Goal: Information Seeking & Learning: Learn about a topic

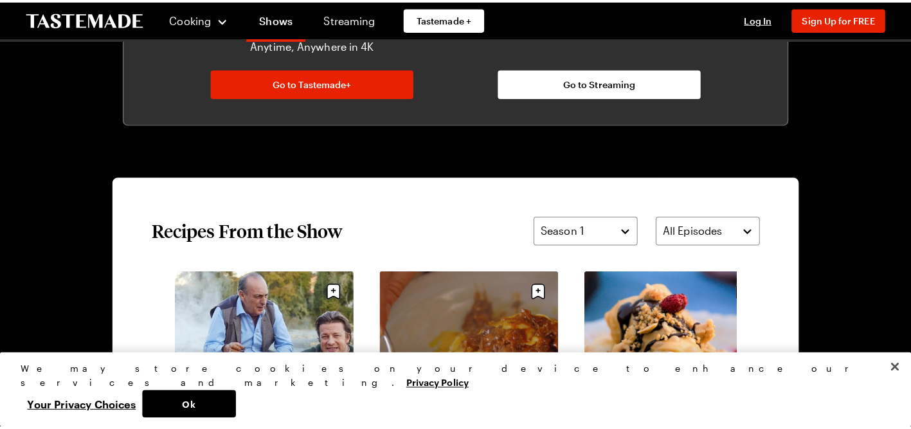
scroll to position [771, 0]
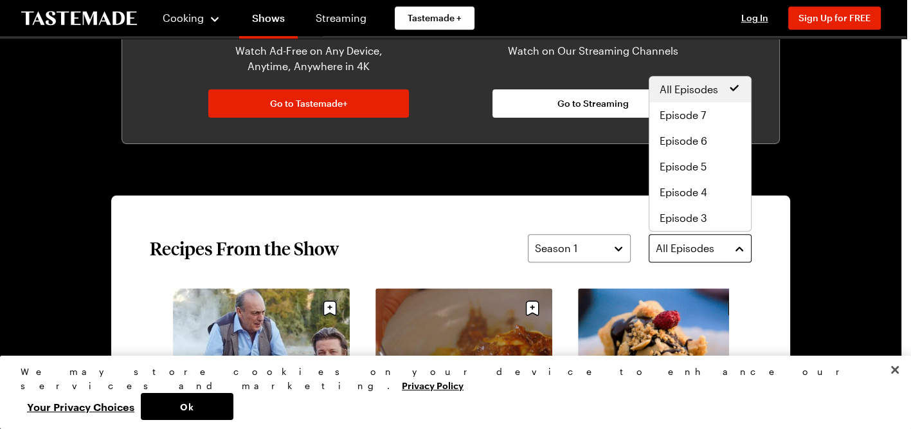
click at [697, 242] on span "All Episodes" at bounding box center [685, 247] width 59 height 15
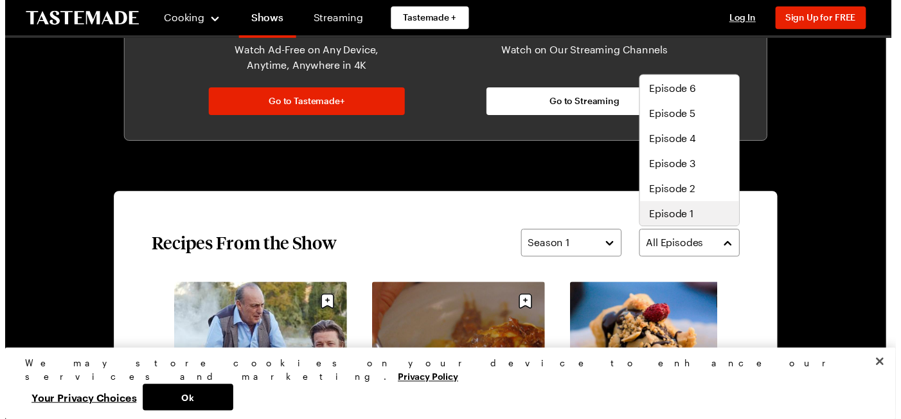
scroll to position [0, 0]
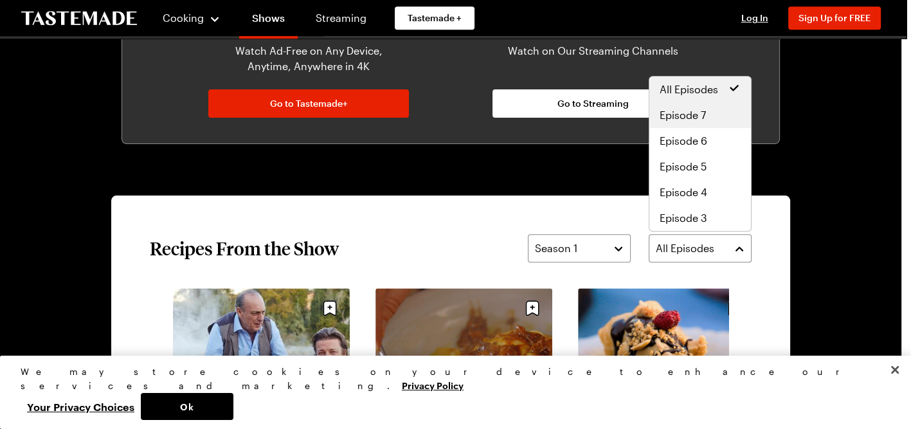
click at [691, 106] on div "Episode 7" at bounding box center [700, 115] width 102 height 26
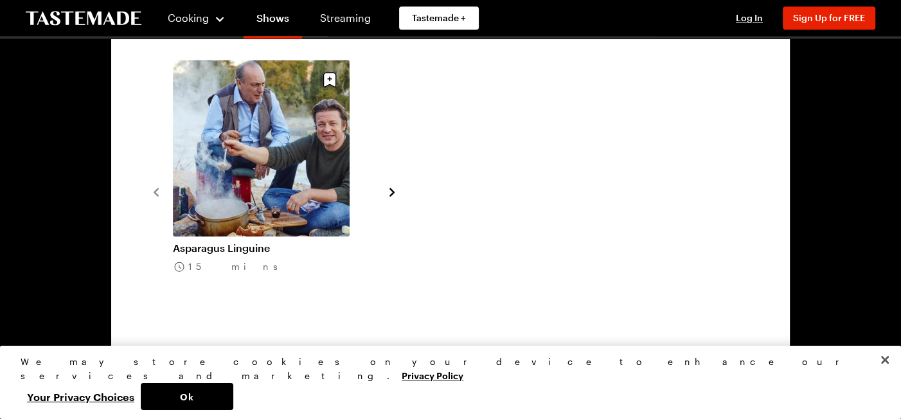
scroll to position [1093, 0]
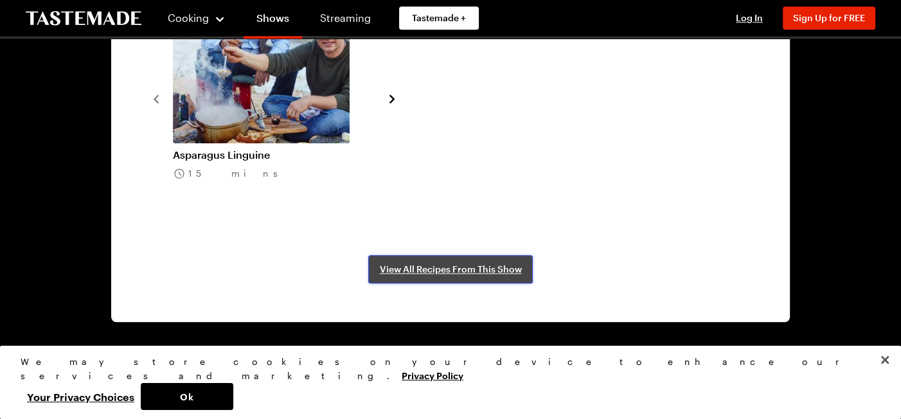
click at [476, 269] on span "View All Recipes From This Show" at bounding box center [451, 269] width 142 height 13
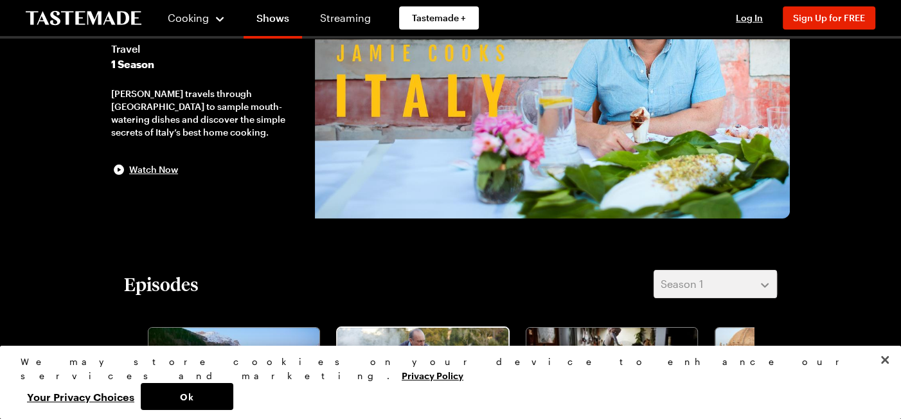
scroll to position [0, 0]
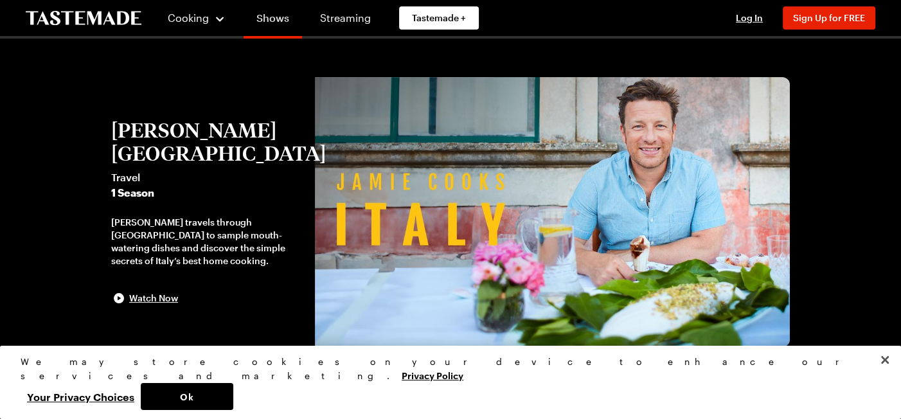
click at [262, 22] on link "Shows" at bounding box center [273, 21] width 59 height 36
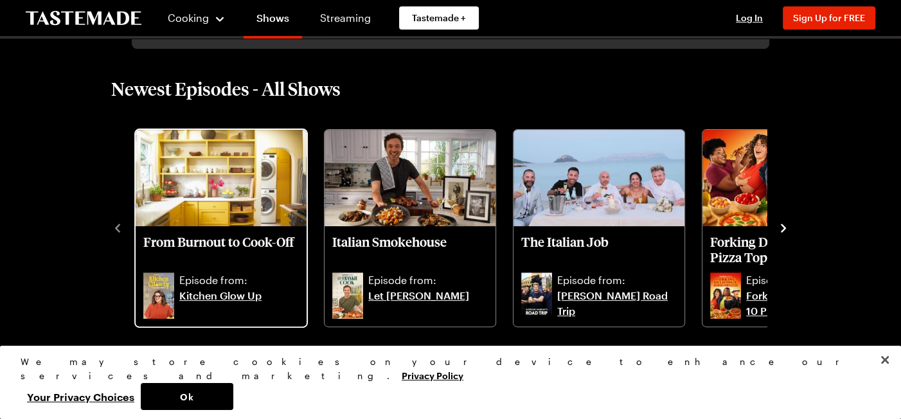
scroll to position [321, 0]
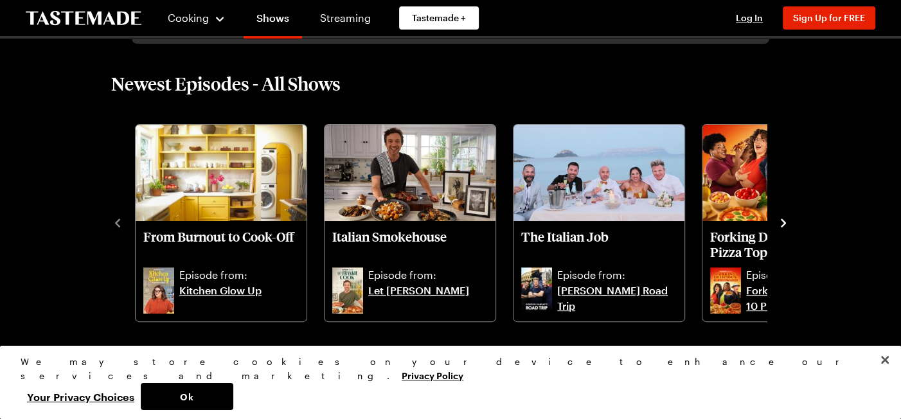
click at [784, 224] on icon "navigate to next item" at bounding box center [783, 223] width 5 height 8
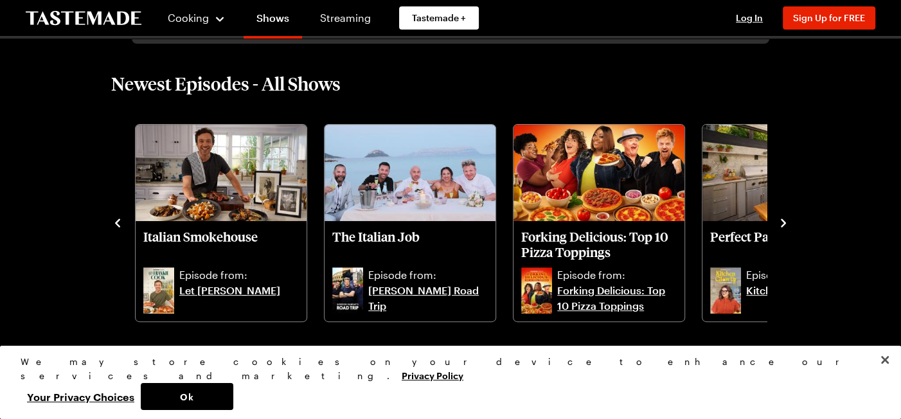
click at [784, 221] on icon "navigate to next item" at bounding box center [783, 223] width 5 height 8
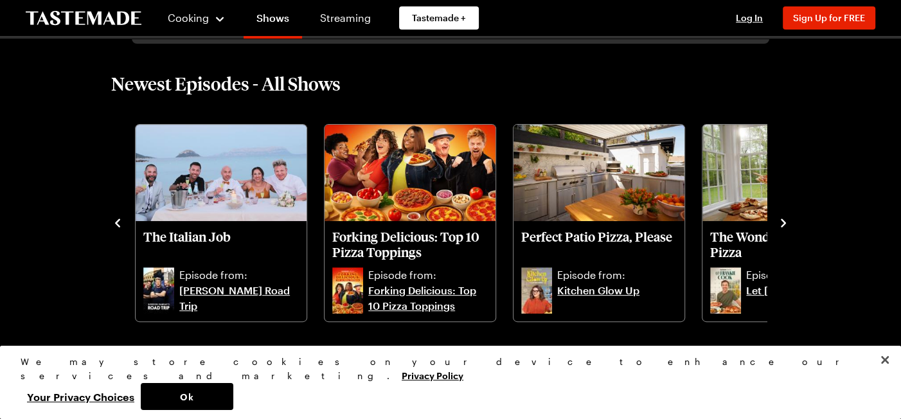
click at [784, 221] on icon "navigate to next item" at bounding box center [783, 223] width 5 height 8
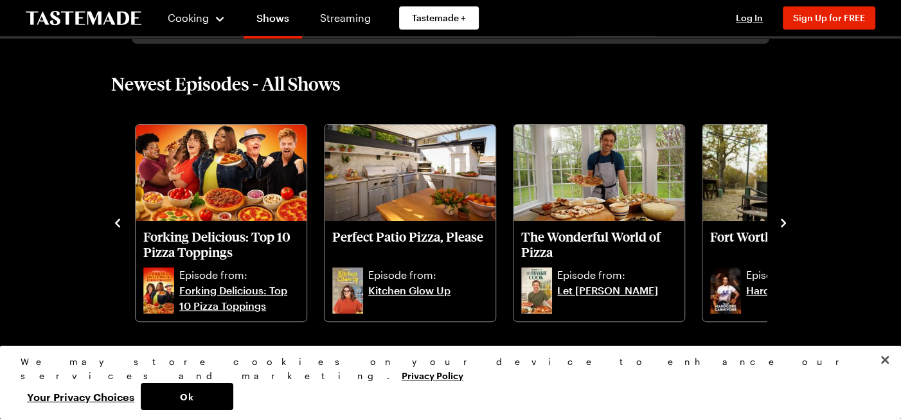
click at [784, 221] on icon "navigate to next item" at bounding box center [783, 223] width 5 height 8
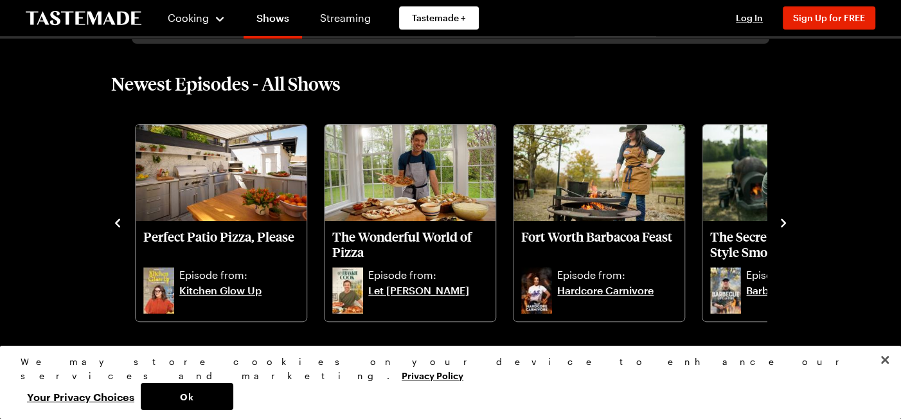
click at [784, 221] on icon "navigate to next item" at bounding box center [783, 223] width 5 height 8
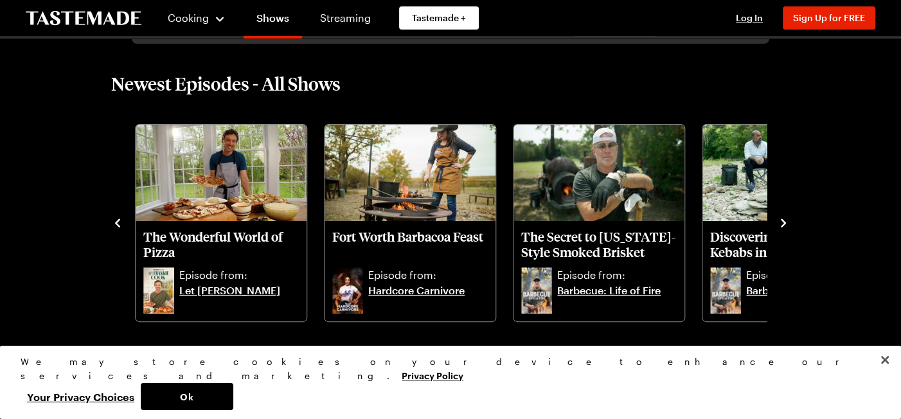
click at [784, 221] on icon "navigate to next item" at bounding box center [783, 223] width 5 height 8
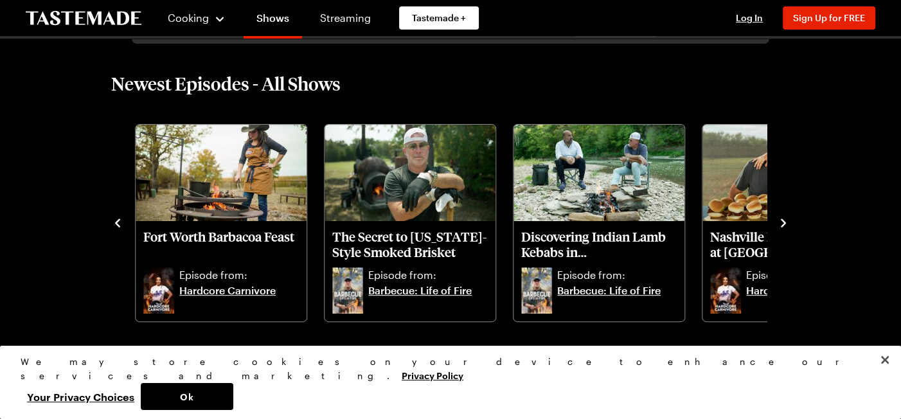
click at [784, 221] on icon "navigate to next item" at bounding box center [783, 223] width 5 height 8
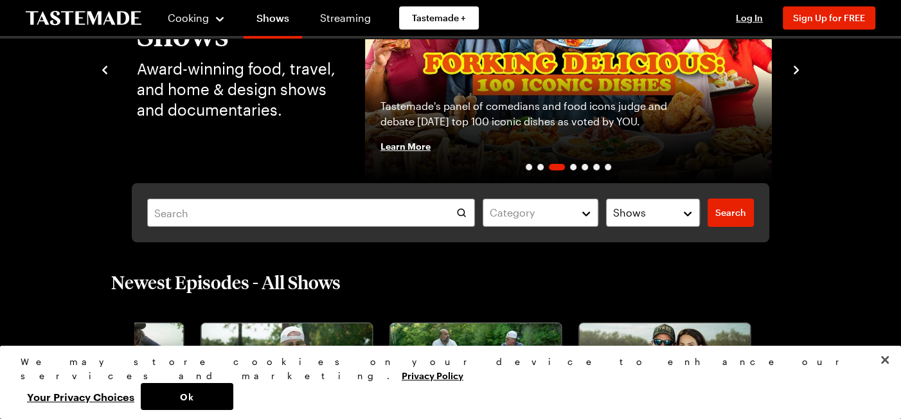
scroll to position [0, 0]
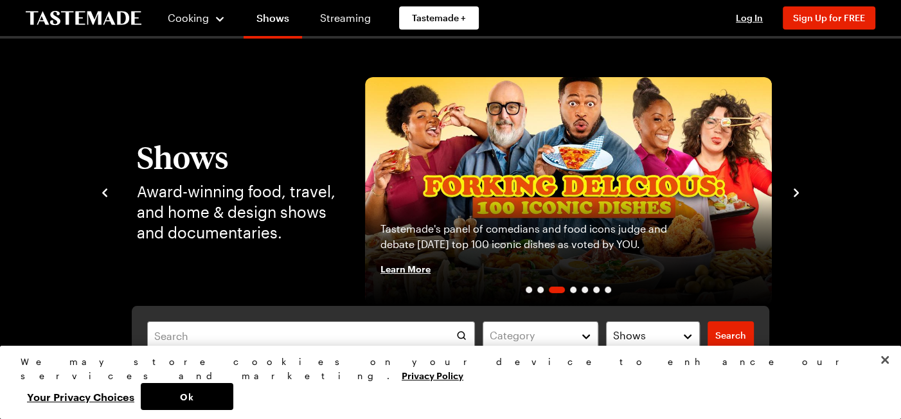
click at [106, 191] on icon "navigate to previous item" at bounding box center [104, 192] width 13 height 13
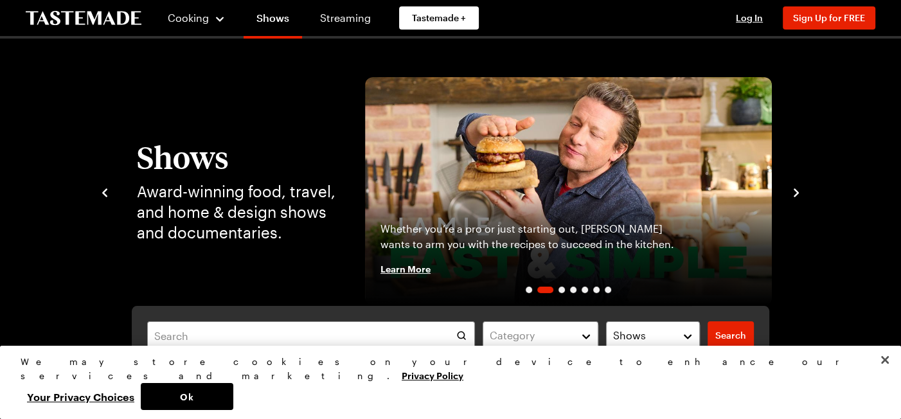
click at [106, 191] on icon "navigate to previous item" at bounding box center [104, 192] width 13 height 13
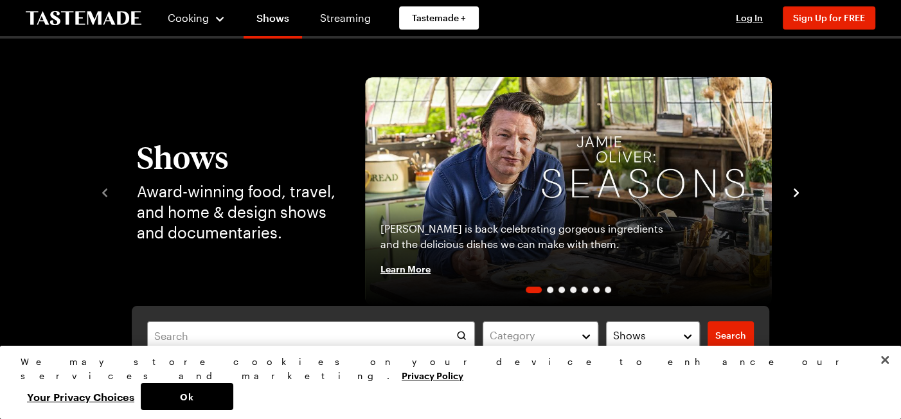
click at [93, 191] on div "Shows Award-winning food, travel, and home & design shows and documentaries. Ja…" at bounding box center [451, 191] width 782 height 229
click at [399, 269] on span "Learn More" at bounding box center [406, 268] width 50 height 13
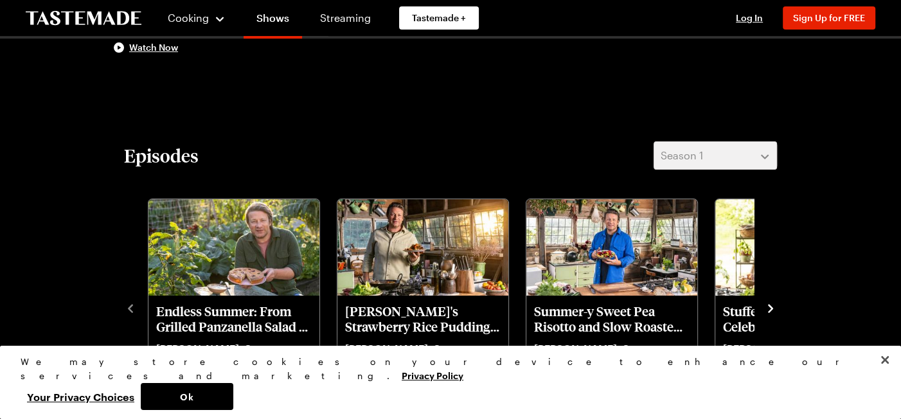
scroll to position [321, 0]
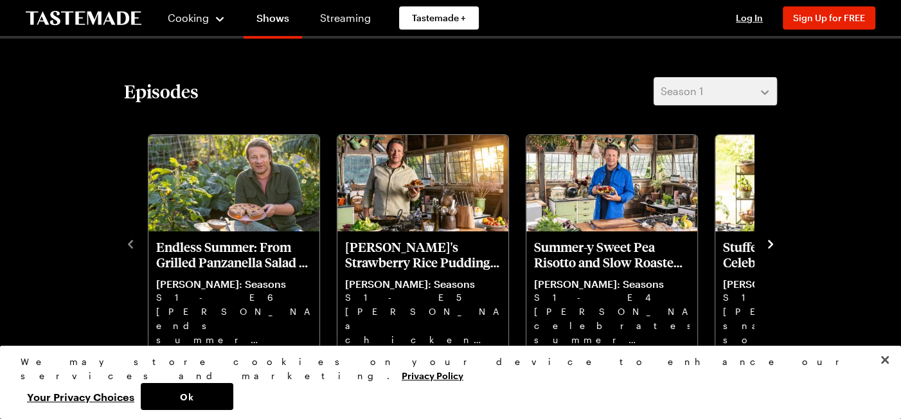
click at [769, 242] on icon "navigate to next item" at bounding box center [770, 244] width 13 height 13
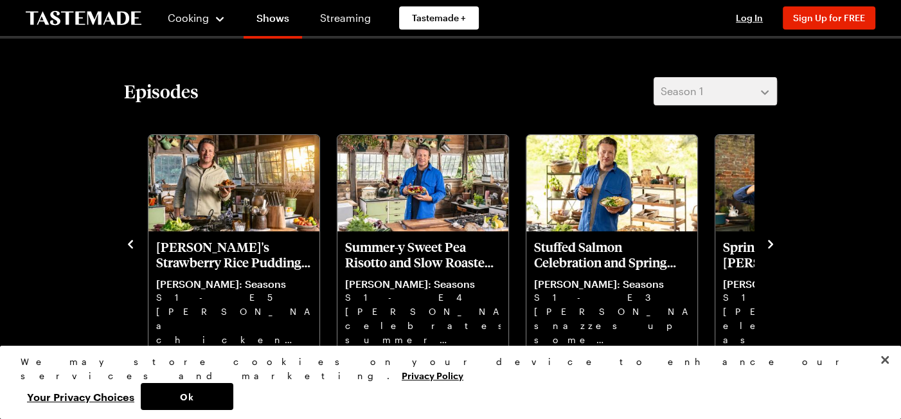
click at [769, 242] on icon "navigate to next item" at bounding box center [770, 244] width 13 height 13
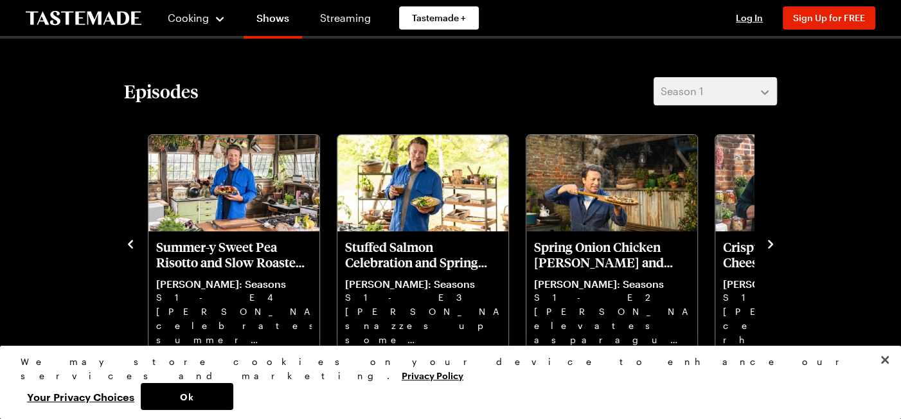
click at [769, 242] on icon "navigate to next item" at bounding box center [770, 244] width 13 height 13
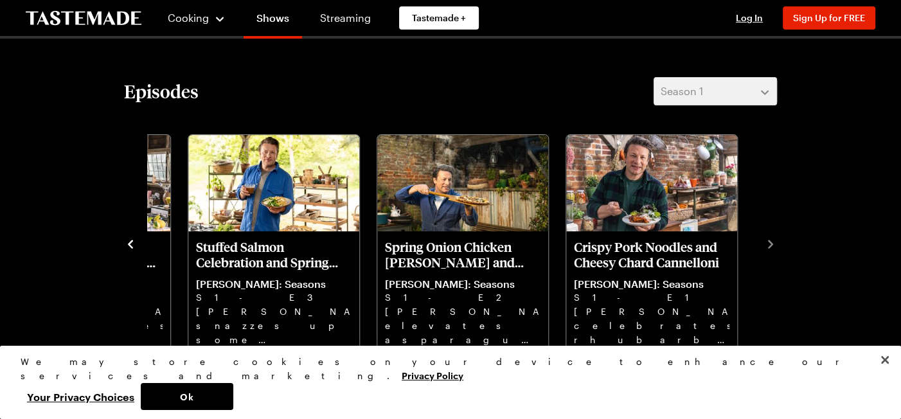
click at [129, 244] on icon "navigate to previous item" at bounding box center [130, 244] width 5 height 8
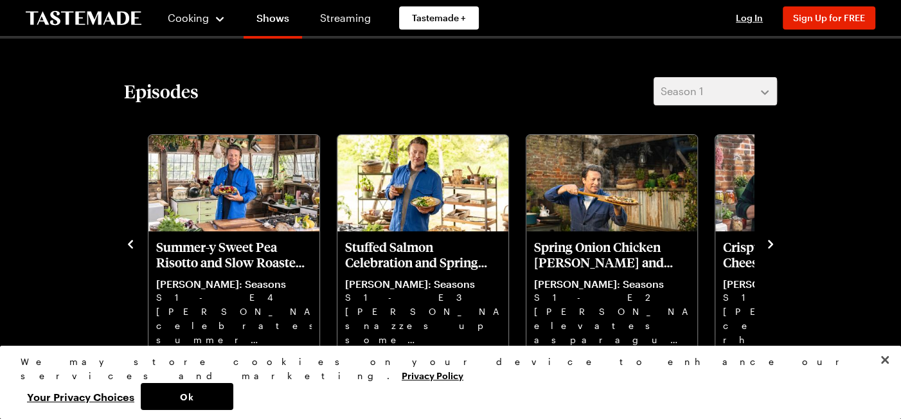
click at [129, 244] on icon "navigate to previous item" at bounding box center [130, 244] width 5 height 8
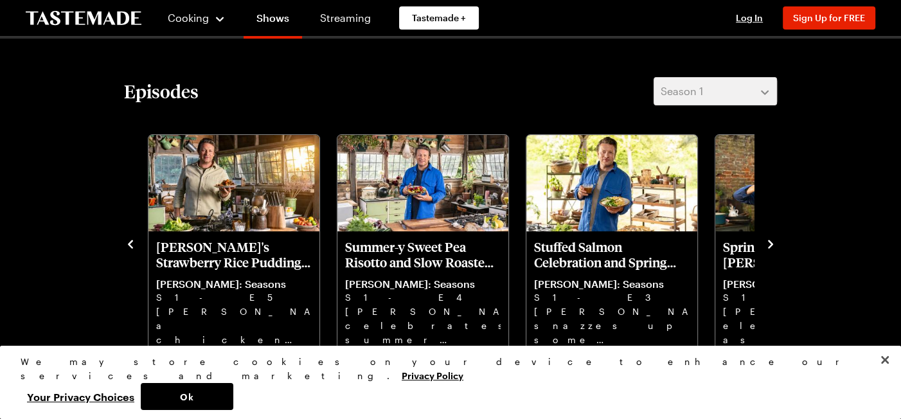
click at [129, 244] on icon "navigate to previous item" at bounding box center [130, 244] width 5 height 8
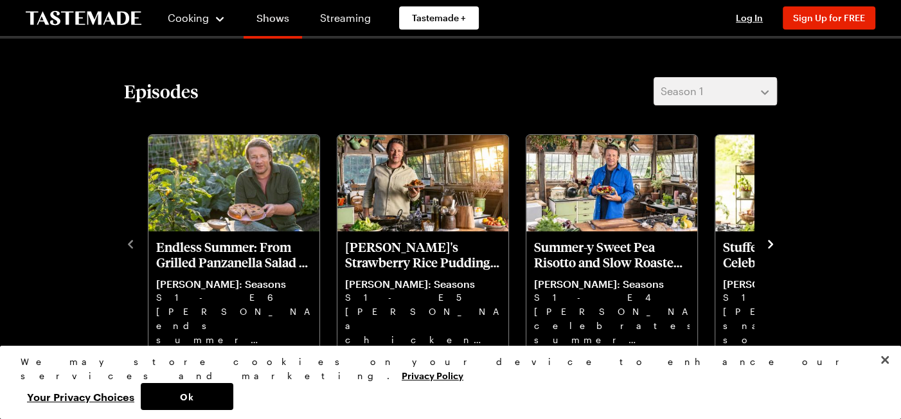
click at [258, 13] on link "Shows" at bounding box center [273, 21] width 59 height 36
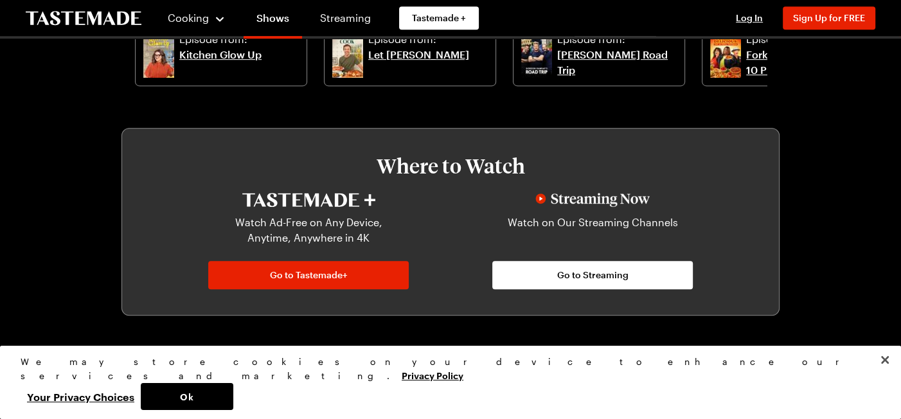
scroll to position [320, 0]
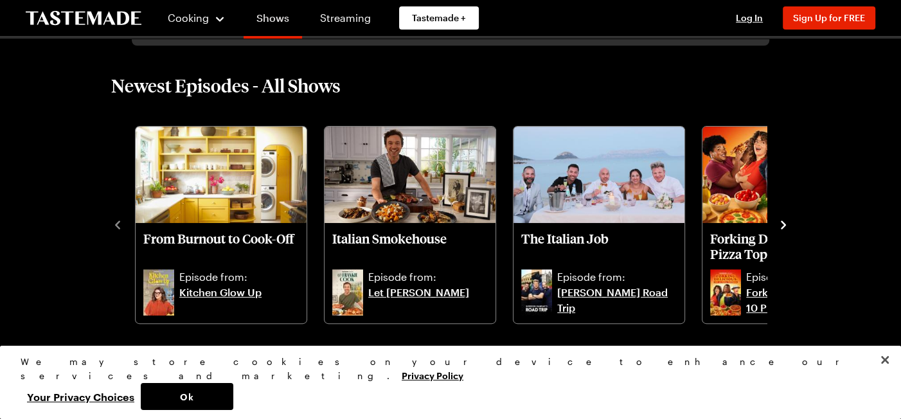
click at [260, 16] on link "Shows" at bounding box center [273, 21] width 59 height 36
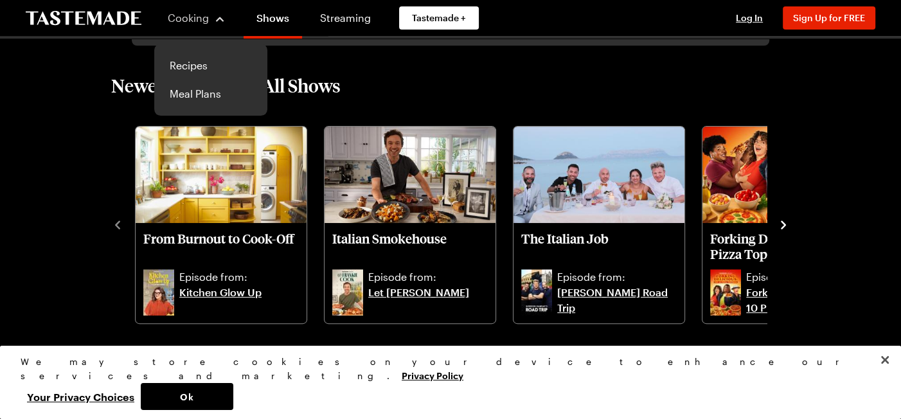
scroll to position [0, 0]
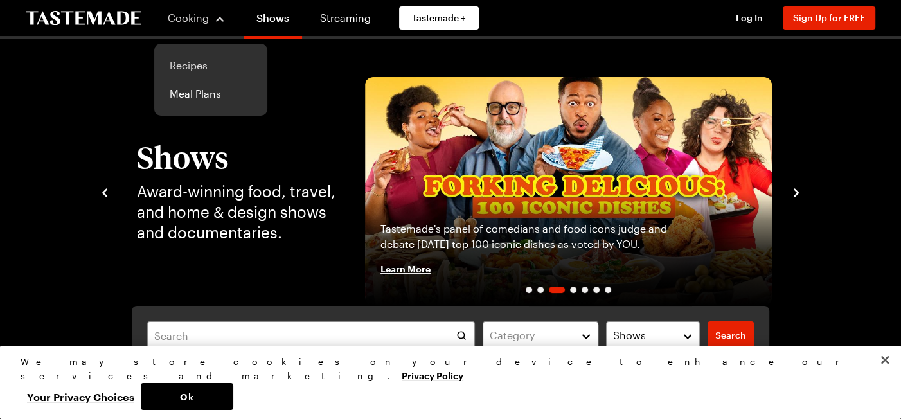
click at [182, 68] on link "Recipes" at bounding box center [211, 65] width 98 height 28
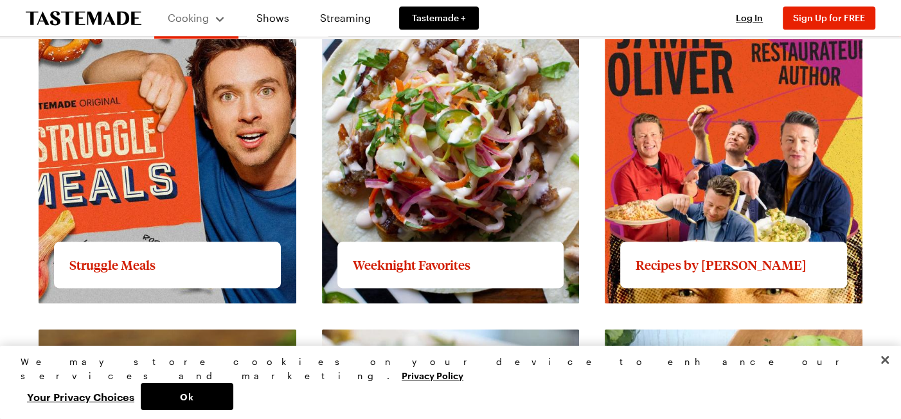
scroll to position [1286, 0]
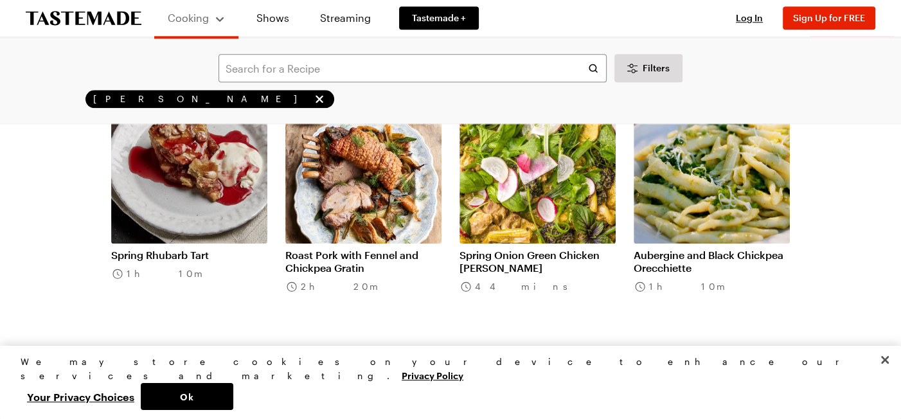
scroll to position [964, 0]
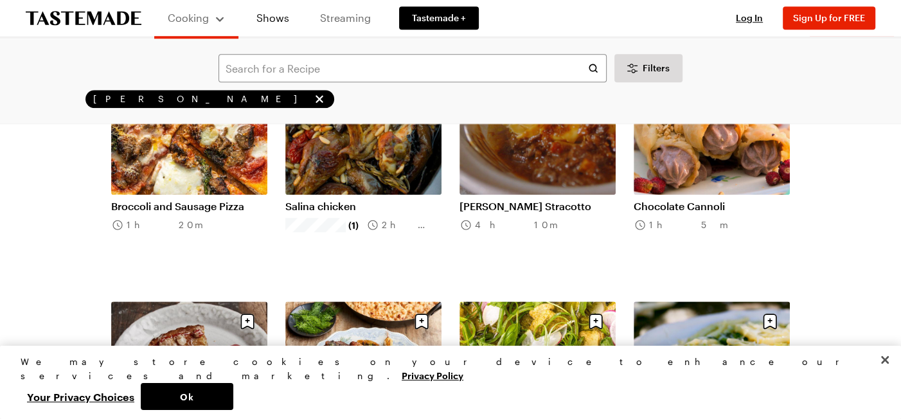
click at [334, 19] on link "Streaming" at bounding box center [345, 18] width 77 height 36
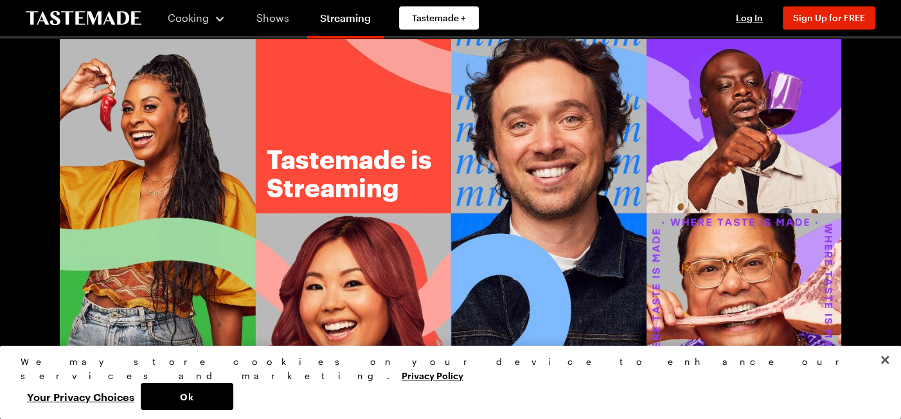
click at [274, 19] on link "Shows" at bounding box center [273, 18] width 59 height 36
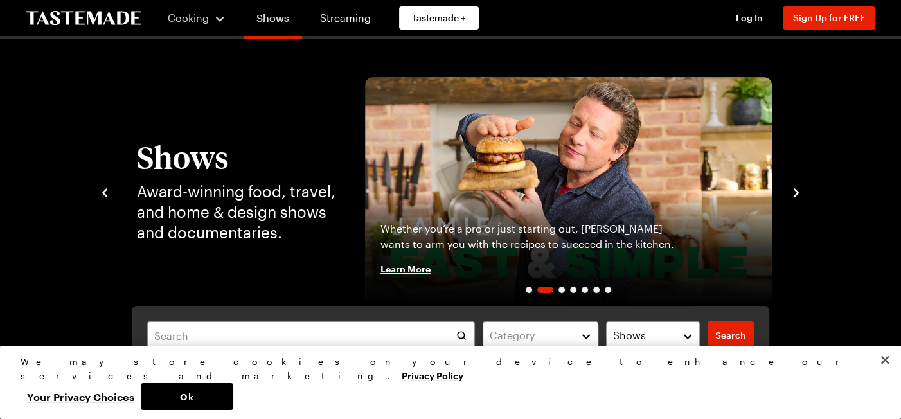
click at [264, 23] on link "Shows" at bounding box center [273, 21] width 59 height 36
click at [338, 338] on input "text" at bounding box center [311, 335] width 328 height 28
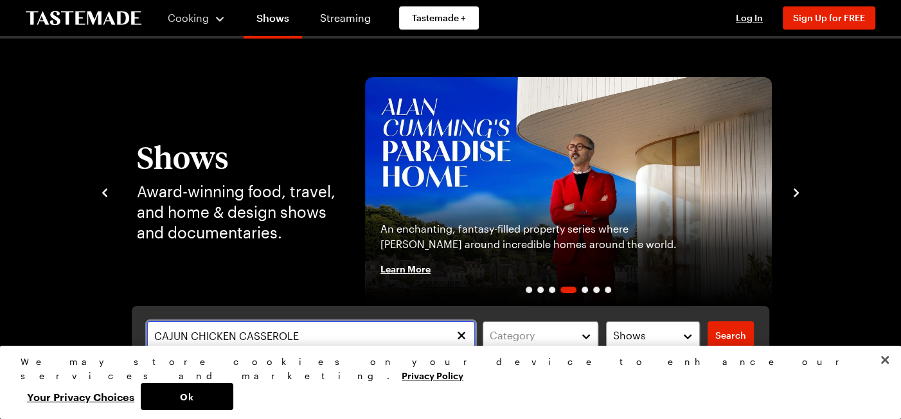
type input "CAJUN CHICKEN CASSEROLE"
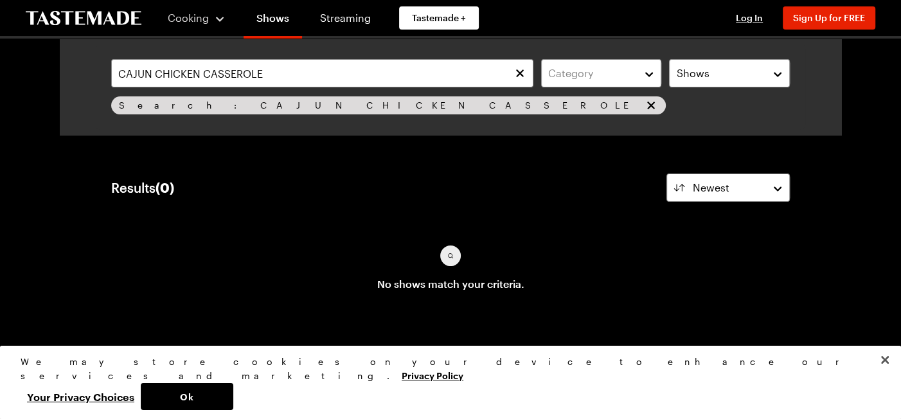
click at [89, 23] on icon "To Tastemade Home Page" at bounding box center [84, 18] width 116 height 15
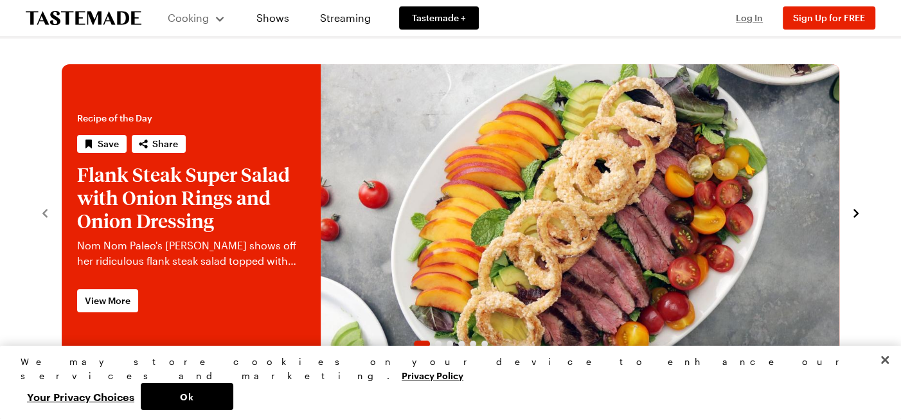
click at [745, 17] on span "Log In" at bounding box center [749, 17] width 27 height 11
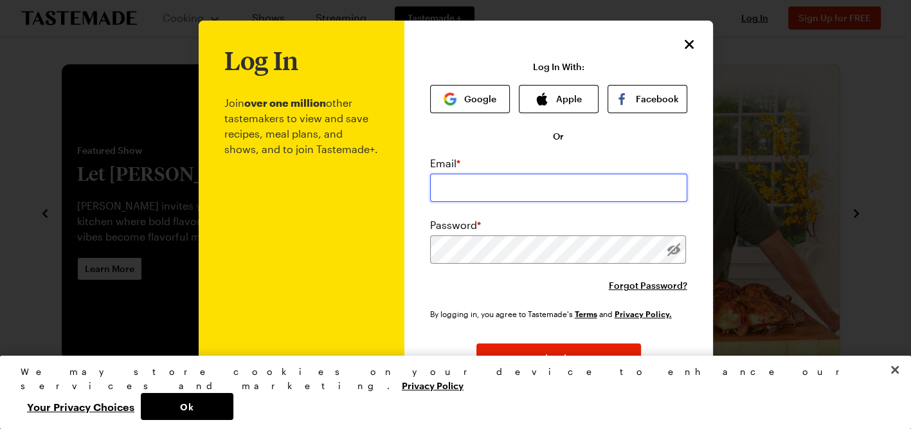
click at [542, 190] on input "email" at bounding box center [558, 188] width 257 height 28
type input "G"
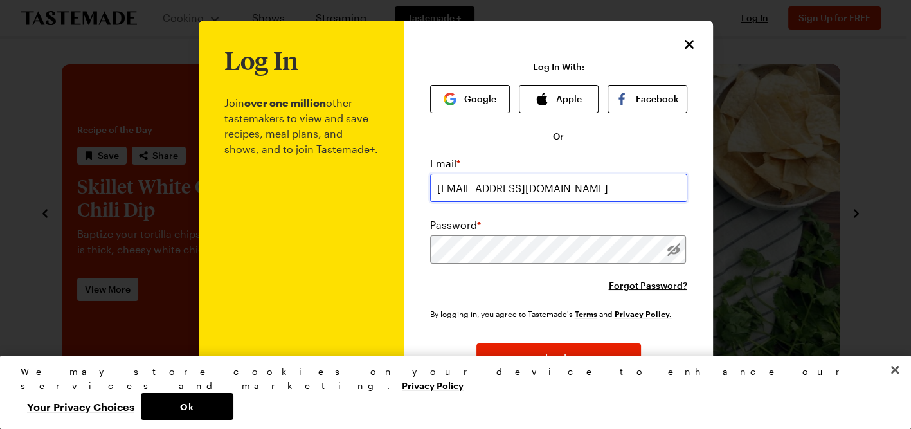
type input "ghambuchen@hotmail.com"
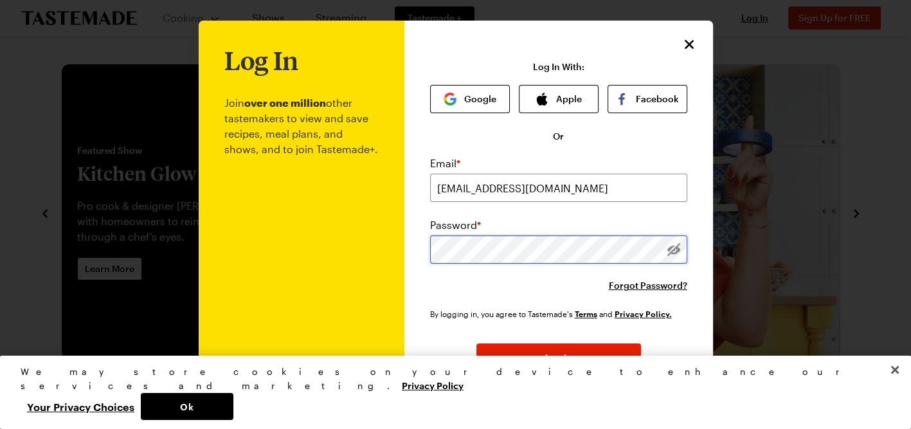
click at [476, 343] on button "Log In" at bounding box center [558, 357] width 165 height 28
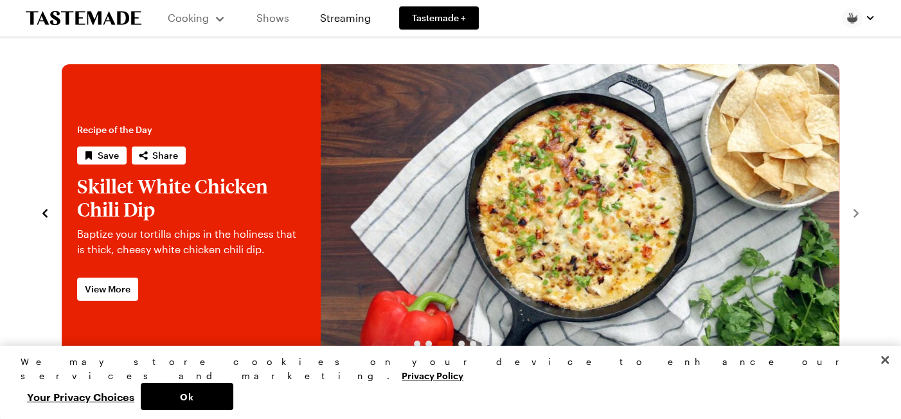
click at [266, 19] on link "Shows" at bounding box center [273, 18] width 59 height 36
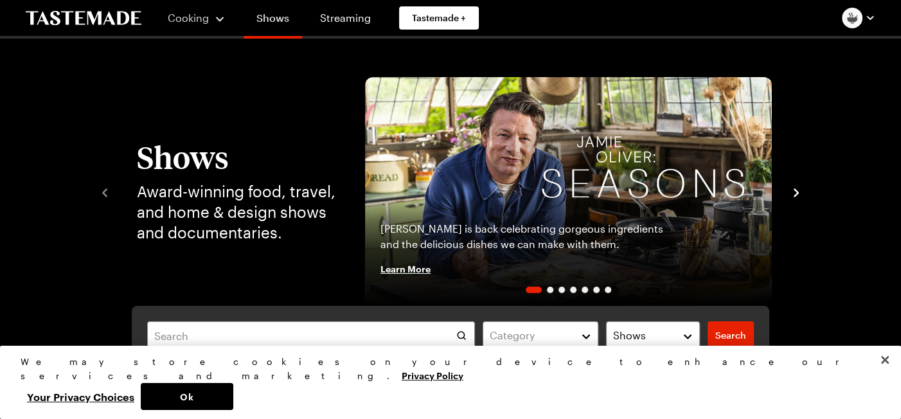
click at [266, 19] on link "Shows" at bounding box center [273, 21] width 59 height 36
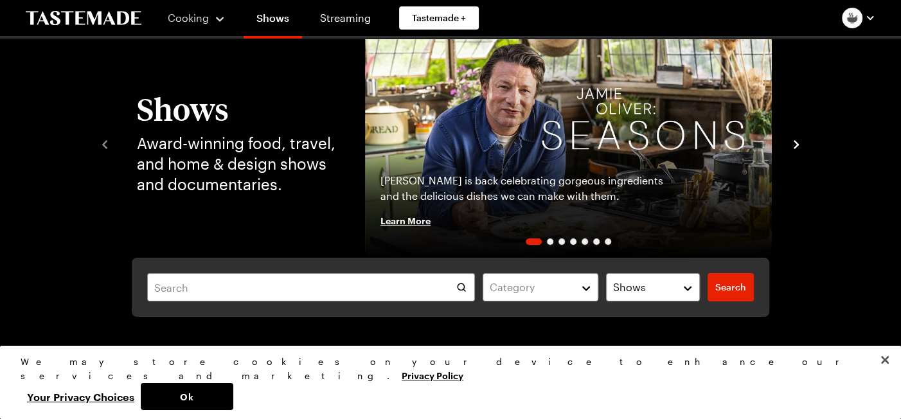
scroll to position [129, 0]
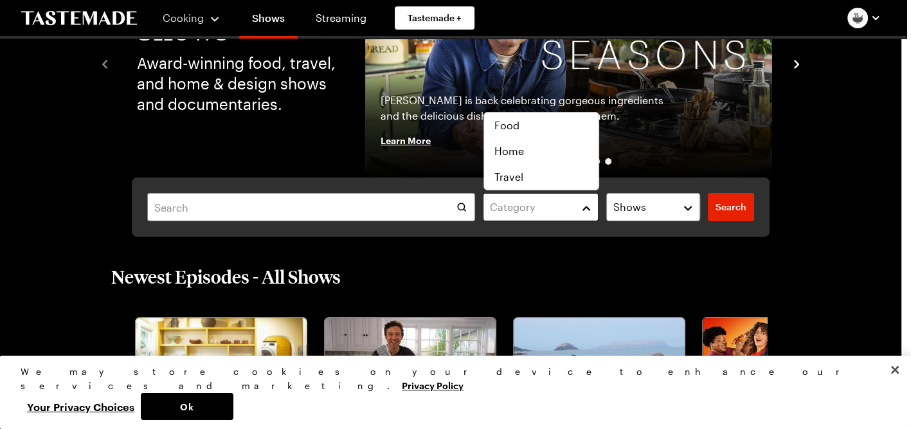
click at [505, 211] on div "Category" at bounding box center [531, 206] width 82 height 15
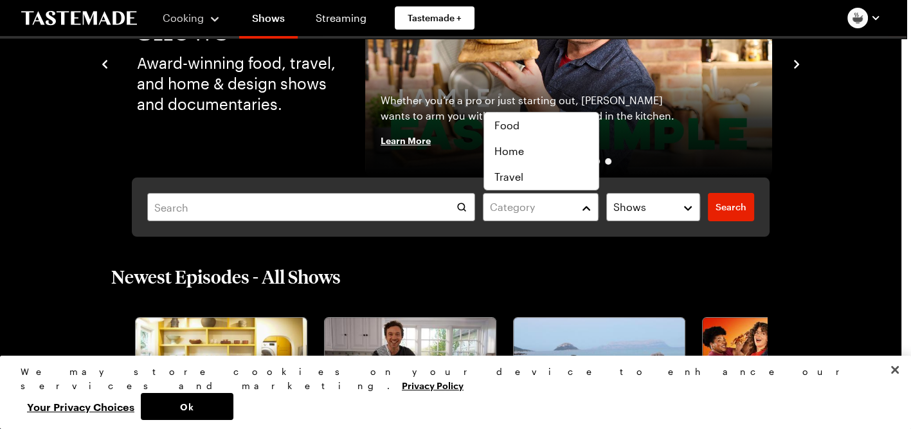
click at [809, 233] on div "Category Shows Search Search" at bounding box center [451, 206] width 782 height 59
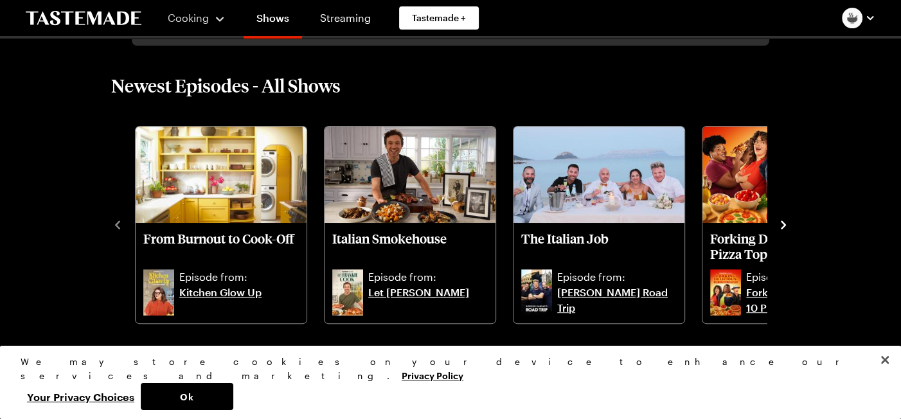
scroll to position [321, 0]
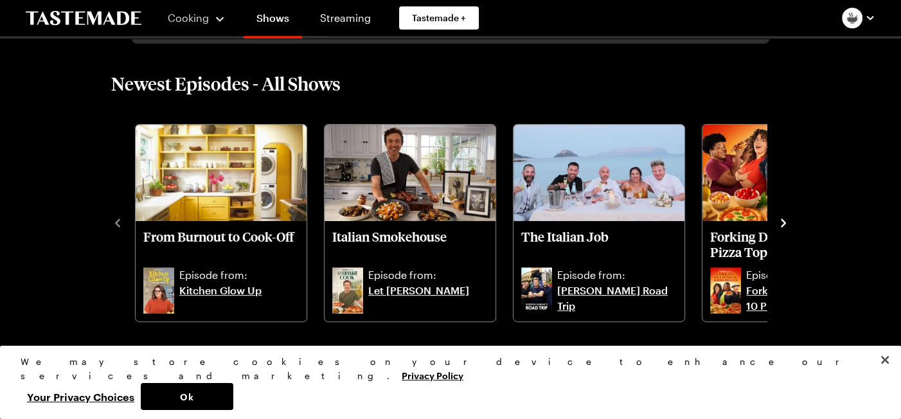
click at [784, 221] on icon "navigate to next item" at bounding box center [783, 223] width 5 height 8
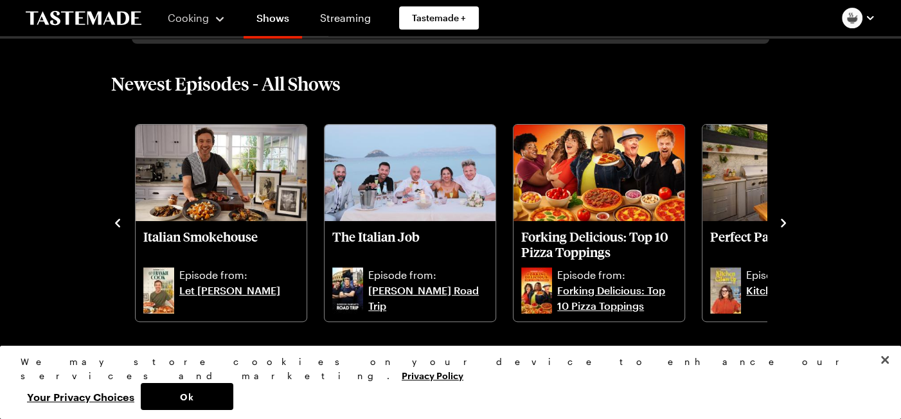
click at [784, 221] on icon "navigate to next item" at bounding box center [783, 223] width 5 height 8
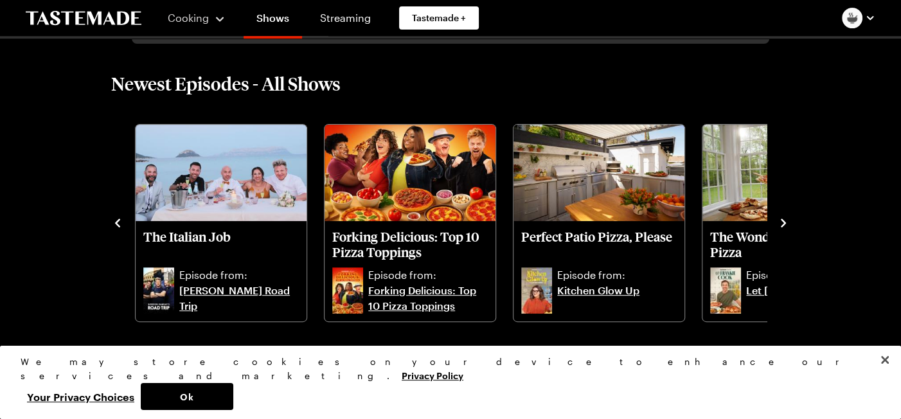
click at [784, 221] on icon "navigate to next item" at bounding box center [783, 223] width 5 height 8
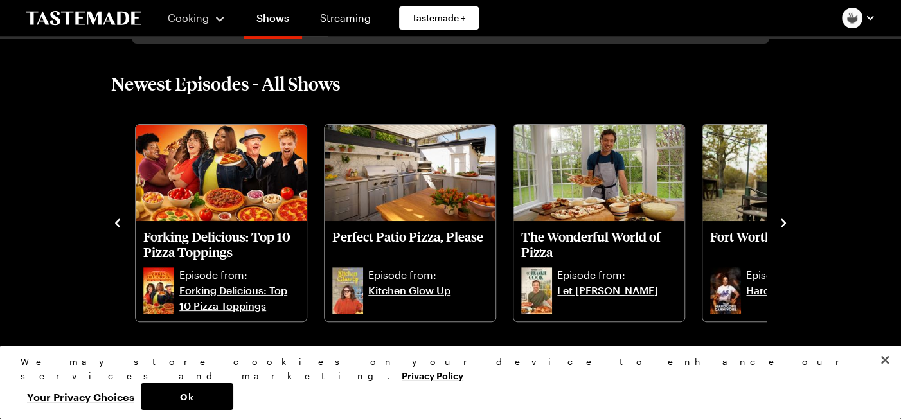
click at [784, 221] on icon "navigate to next item" at bounding box center [783, 223] width 5 height 8
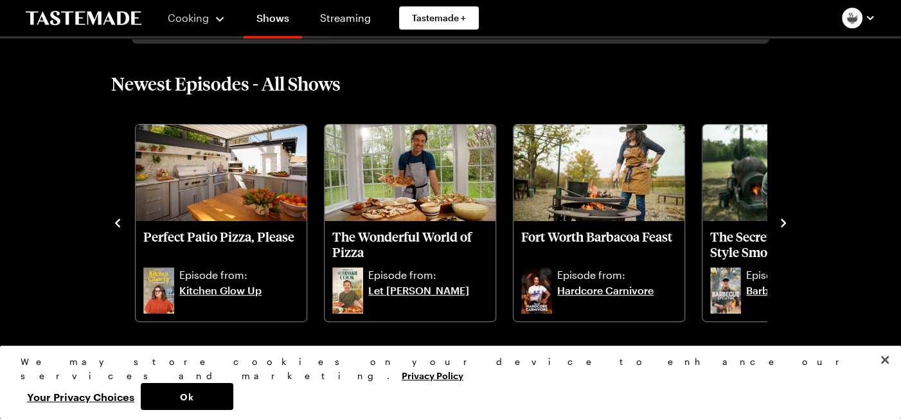
click at [784, 221] on icon "navigate to next item" at bounding box center [783, 223] width 5 height 8
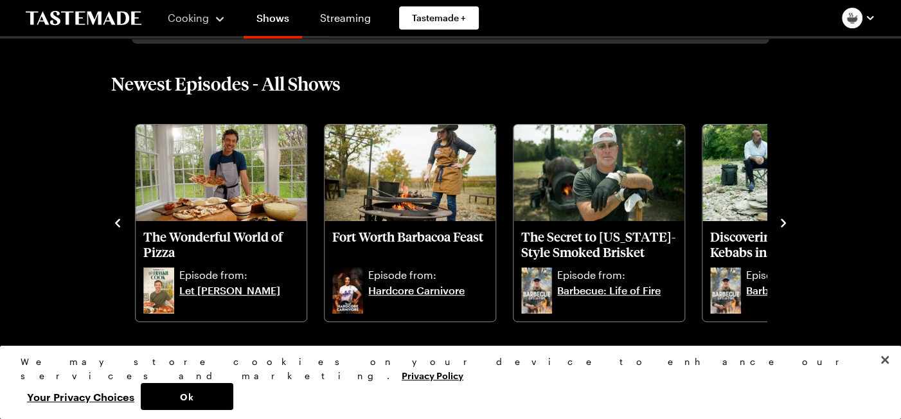
click at [784, 221] on icon "navigate to next item" at bounding box center [783, 223] width 5 height 8
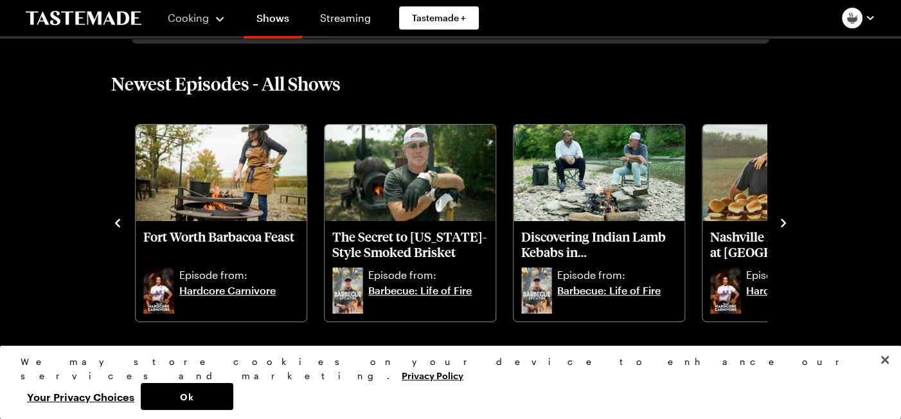
click at [784, 221] on icon "navigate to next item" at bounding box center [783, 223] width 5 height 8
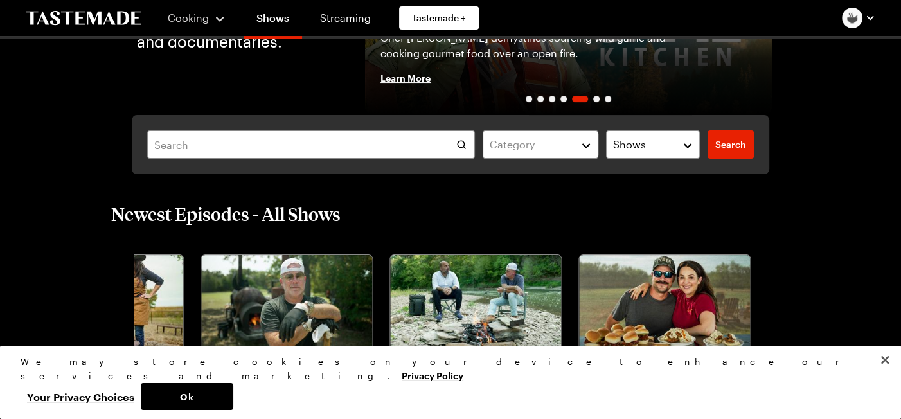
scroll to position [0, 0]
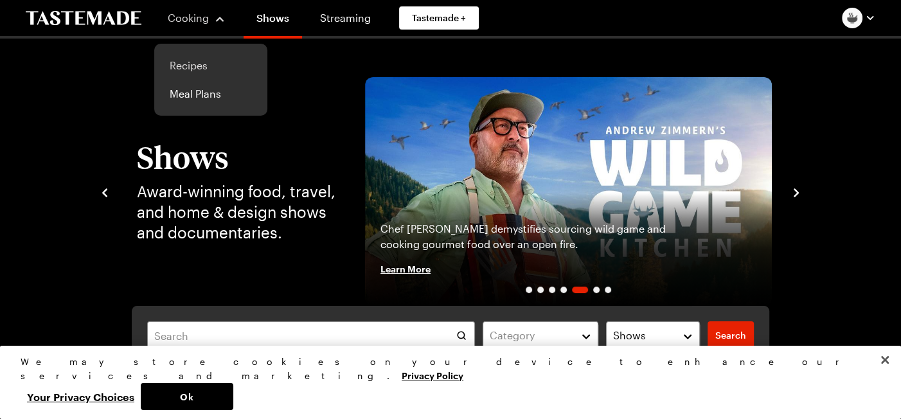
click at [186, 68] on link "Recipes" at bounding box center [211, 65] width 98 height 28
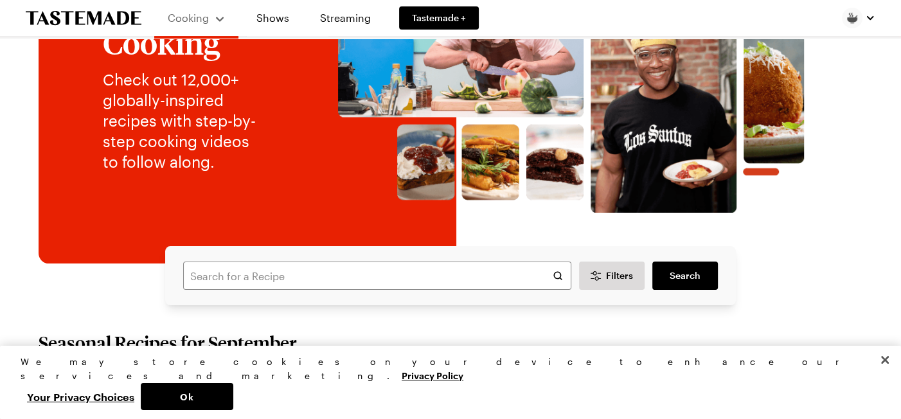
scroll to position [129, 0]
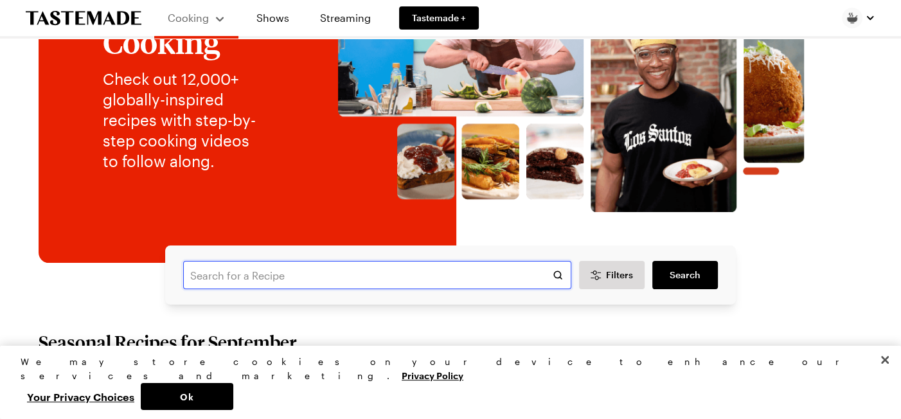
click at [305, 275] on input "text" at bounding box center [377, 275] width 388 height 28
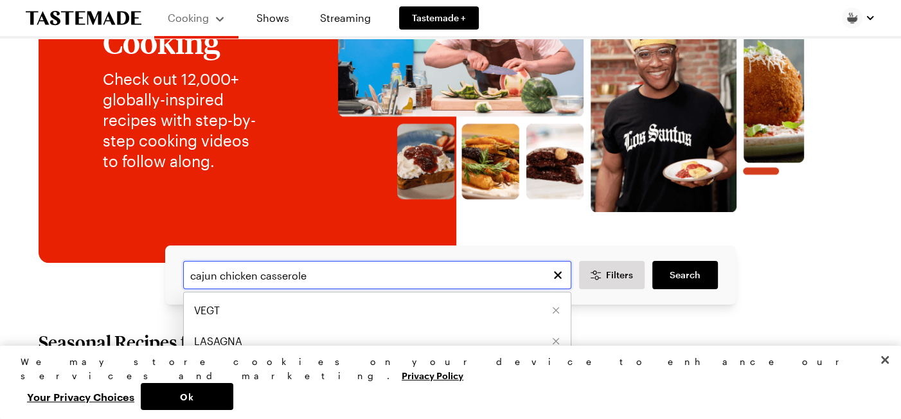
type input "cajun chicken casserole"
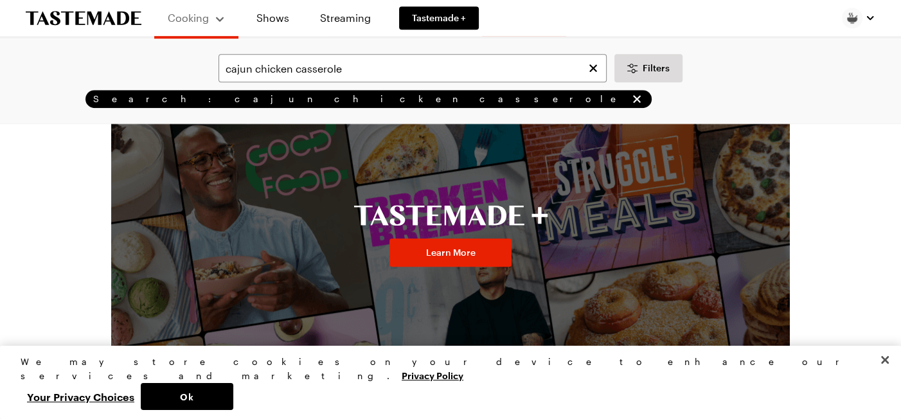
scroll to position [895, 0]
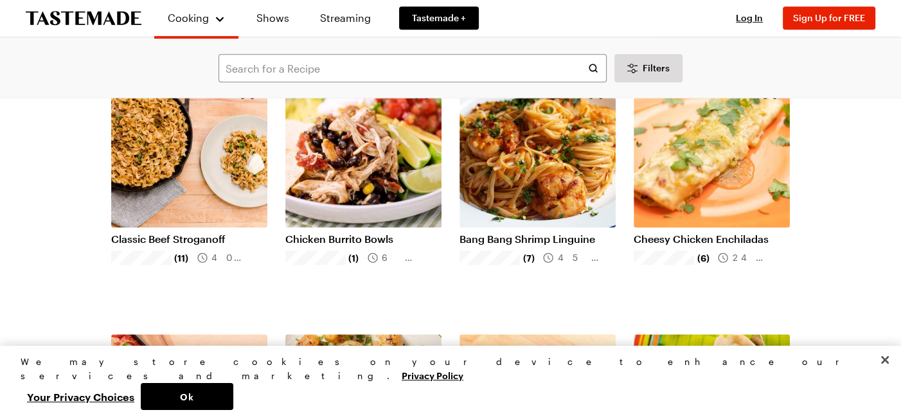
scroll to position [257, 0]
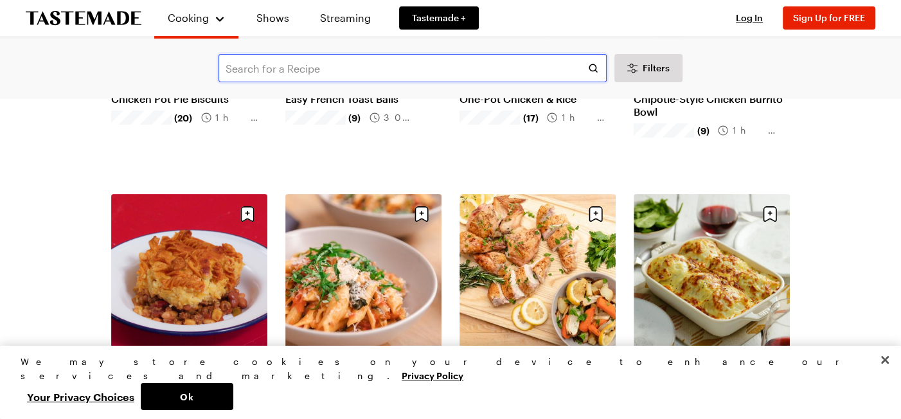
click at [368, 71] on input "text" at bounding box center [413, 68] width 388 height 28
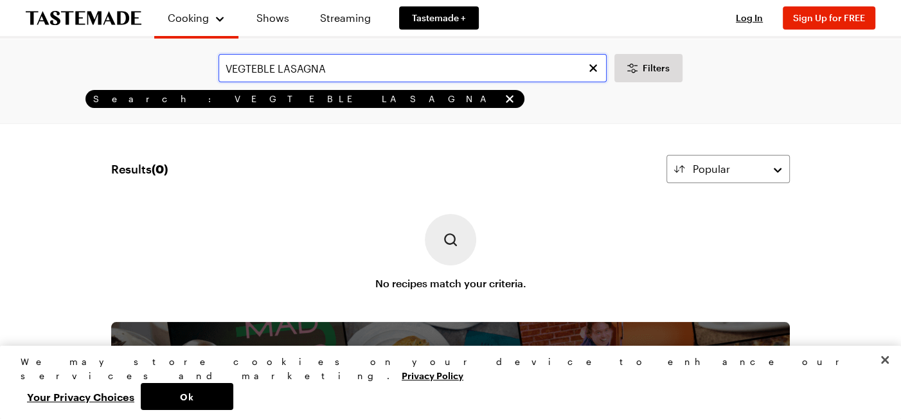
click at [368, 71] on input "VEGTEBLE LASAGNA" at bounding box center [413, 68] width 388 height 28
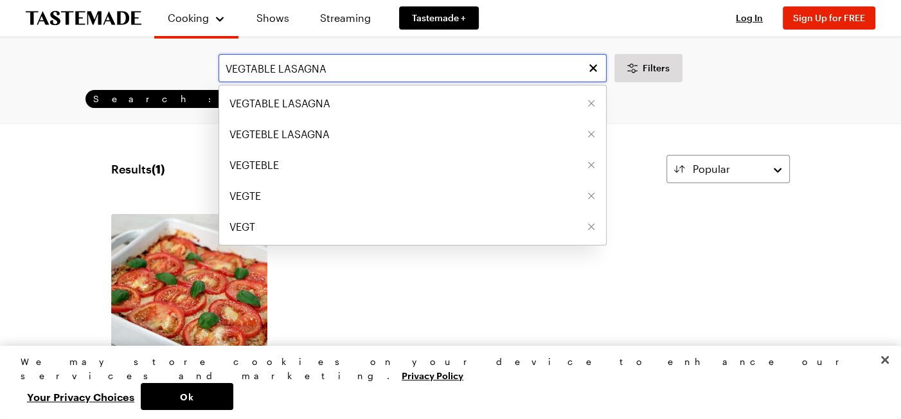
drag, startPoint x: 276, startPoint y: 68, endPoint x: 199, endPoint y: 67, distance: 77.8
click at [199, 67] on div "VEGTABLE LASAGNA VEGTABLE LASAGNA VEGTEBLE LASAGNA VEGTEBLE VEGTE VEGT Filters" at bounding box center [450, 68] width 865 height 28
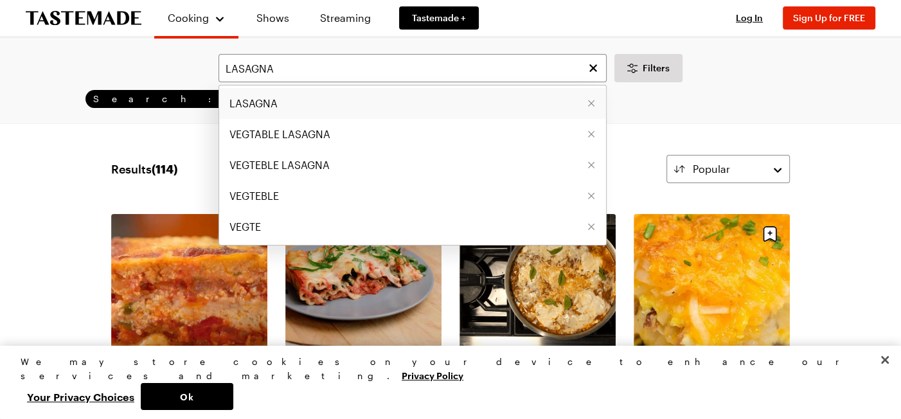
click at [251, 98] on span "LASAGNA" at bounding box center [254, 103] width 48 height 15
type input "LASAGNA"
